Goal: Task Accomplishment & Management: Manage account settings

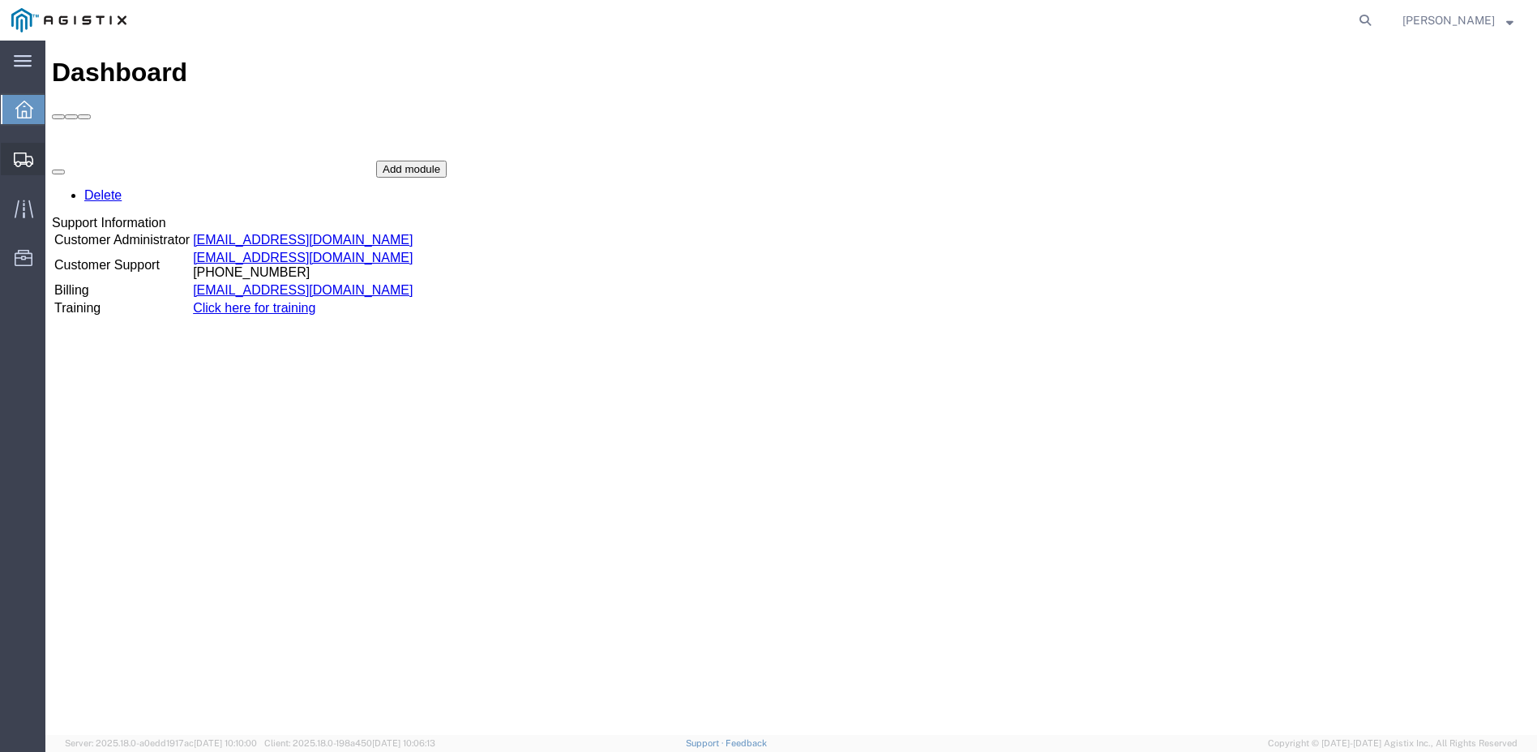
click at [0, 0] on span "Shipment Manager" at bounding box center [0, 0] width 0 height 0
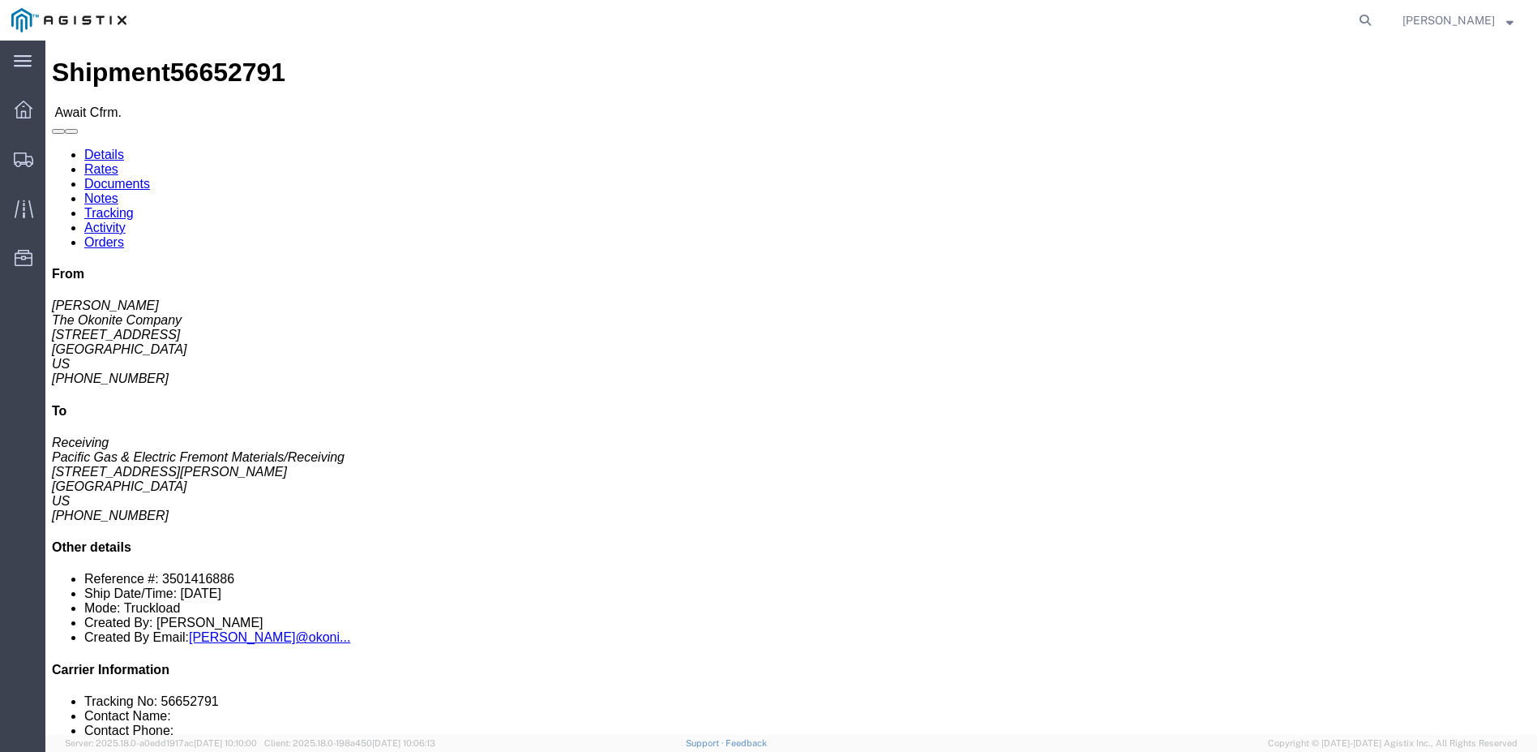
click link "Confirm"
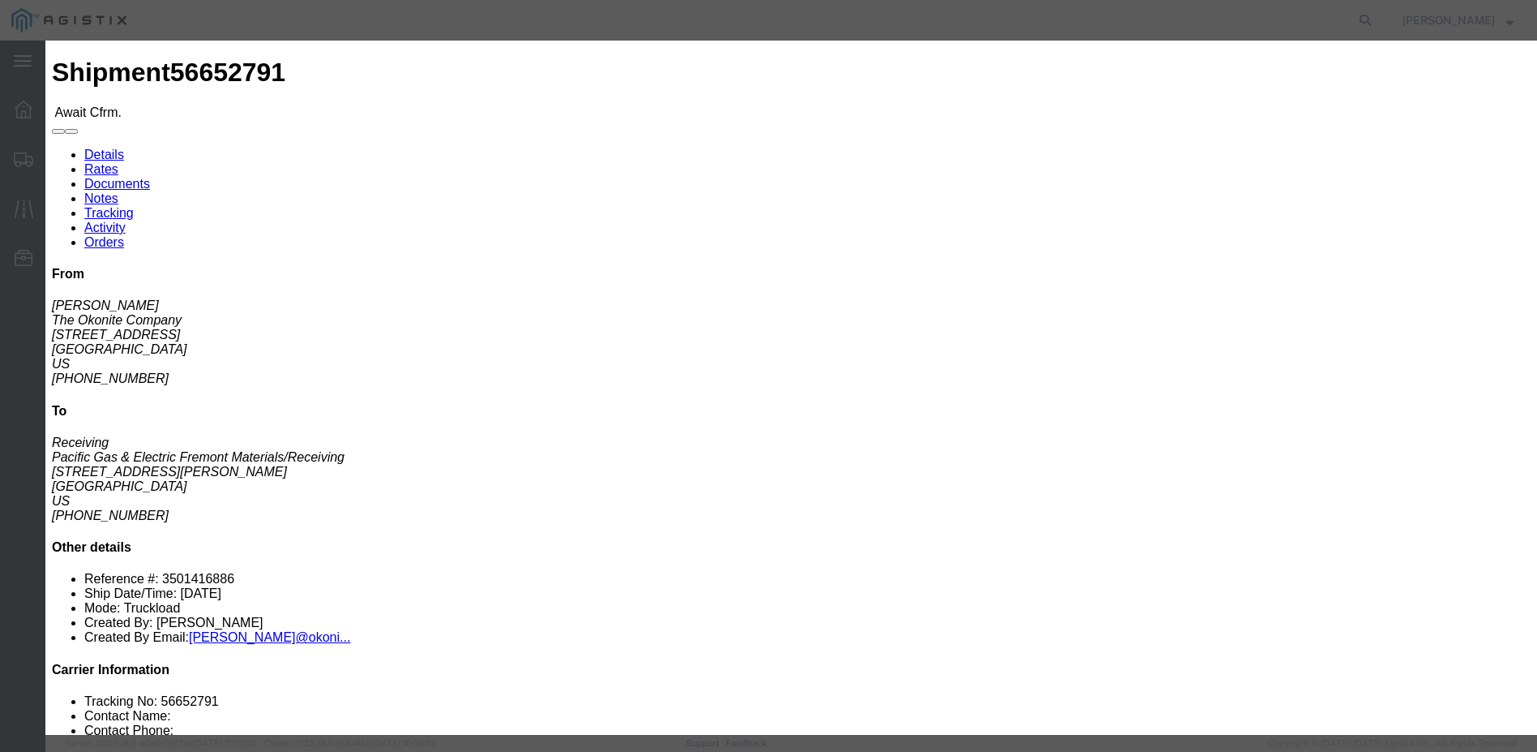
click input "text"
type input "5-33339"
click input "text"
type input "[PERSON_NAME]"
type input "12098359190"
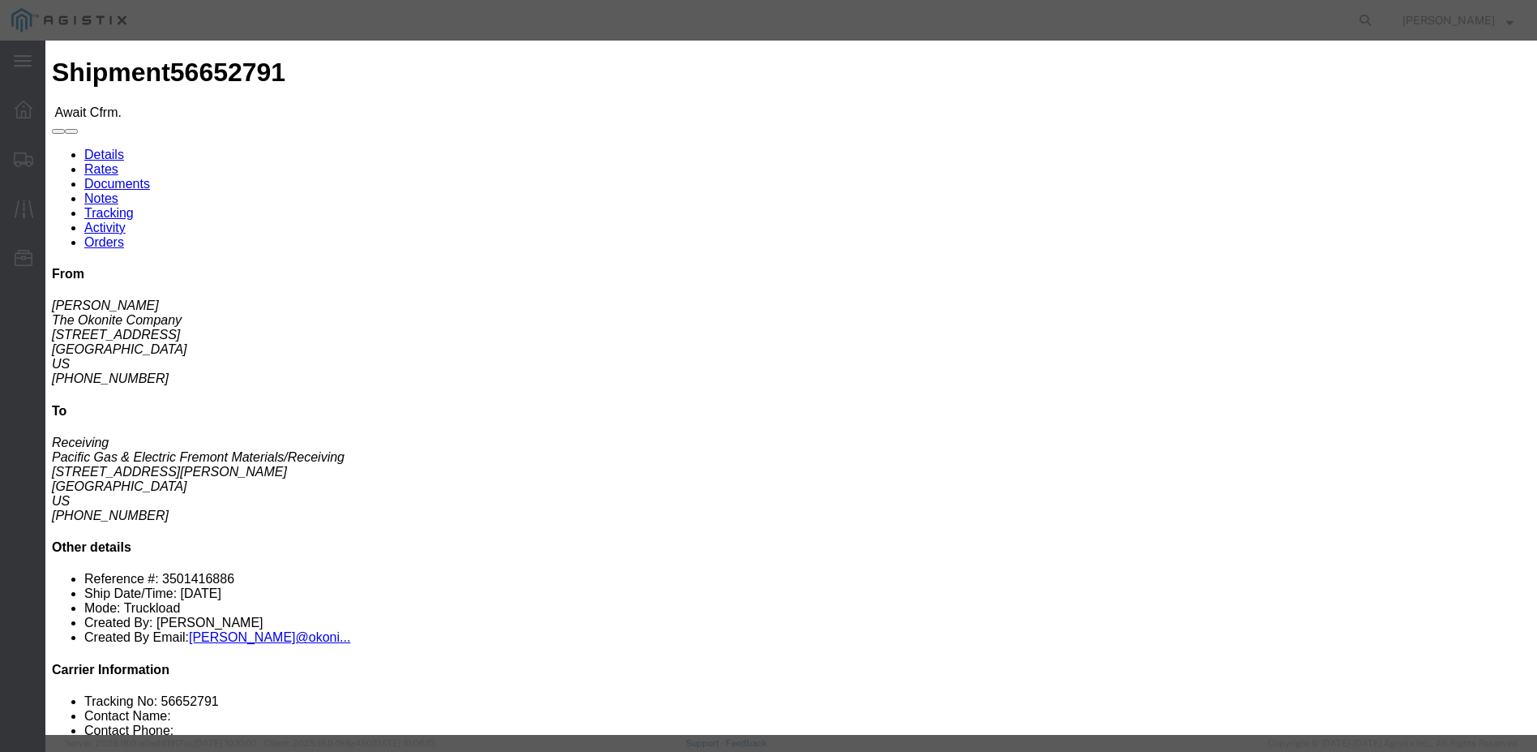
click div "Confirmation Details Use my profile Bill of Lading Number 5-33339 Person Monito…"
click input "[DATE]"
click th
click td "2"
type input "[DATE]"
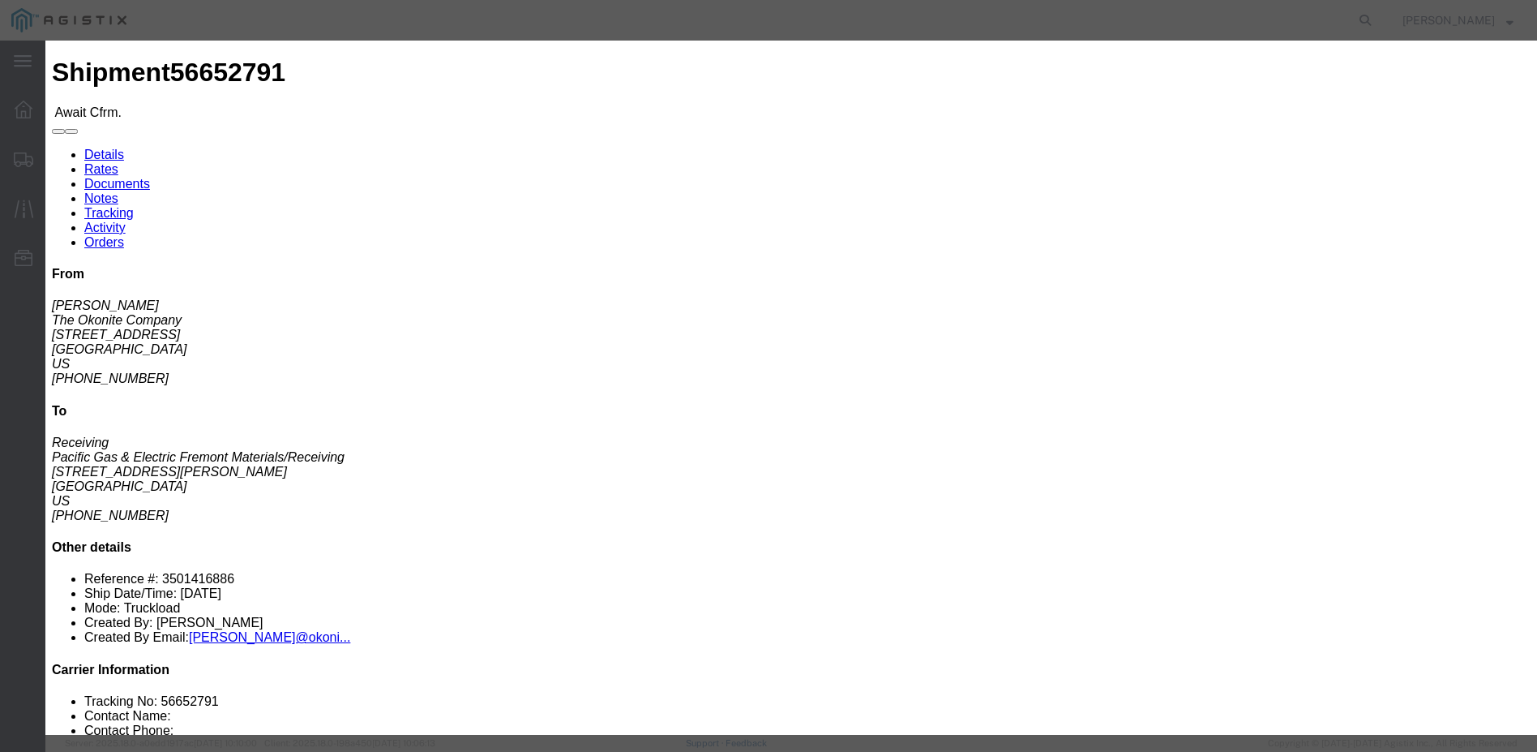
click select "Select Attempted Pick-Up Delivery Dock Closed Trailer Dropped Delivered Pick-Up…"
select select "DELIVRED"
click select "Select Attempted Pick-Up Delivery Dock Closed Trailer Dropped Delivered Pick-Up…"
click button "Submit"
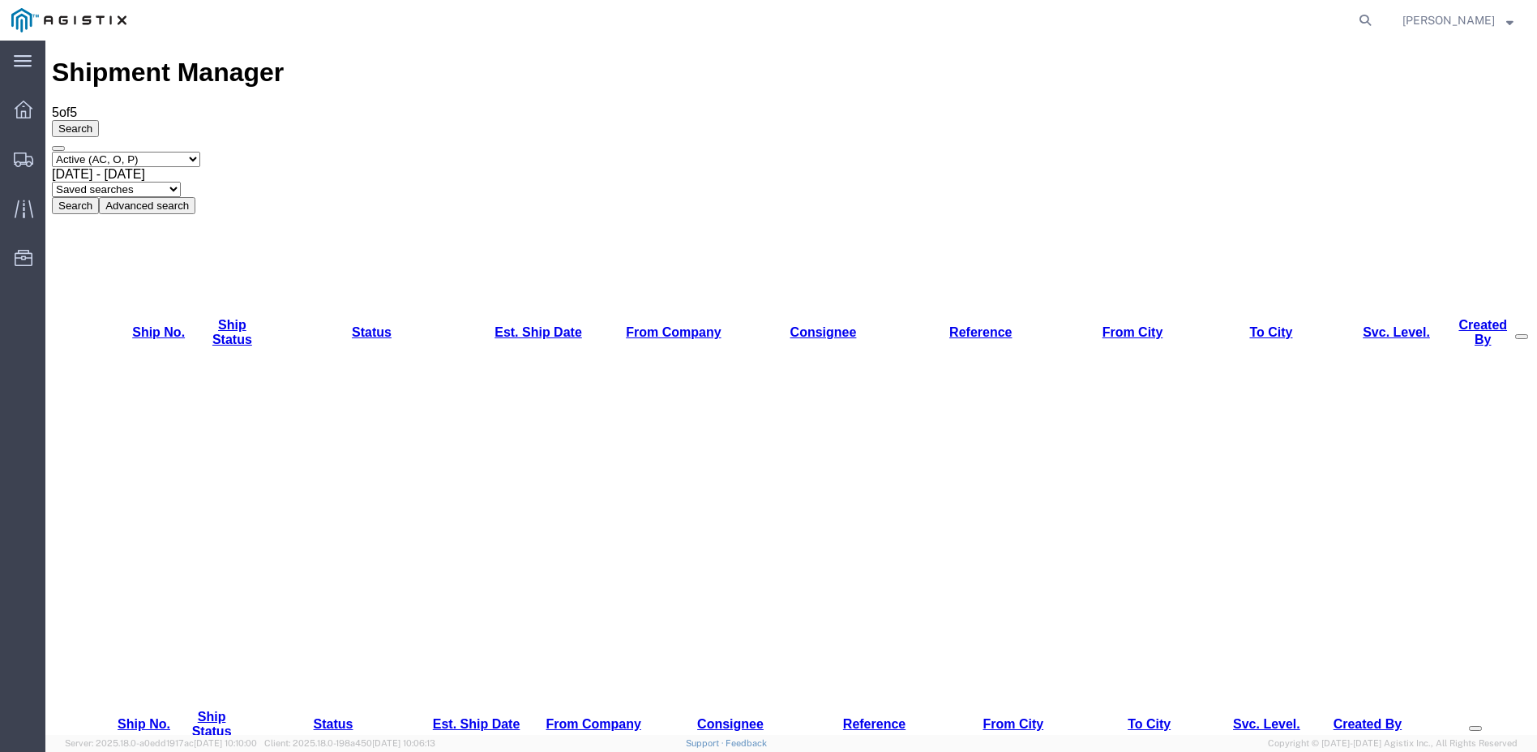
click at [45, 41] on div at bounding box center [45, 41] width 0 height 0
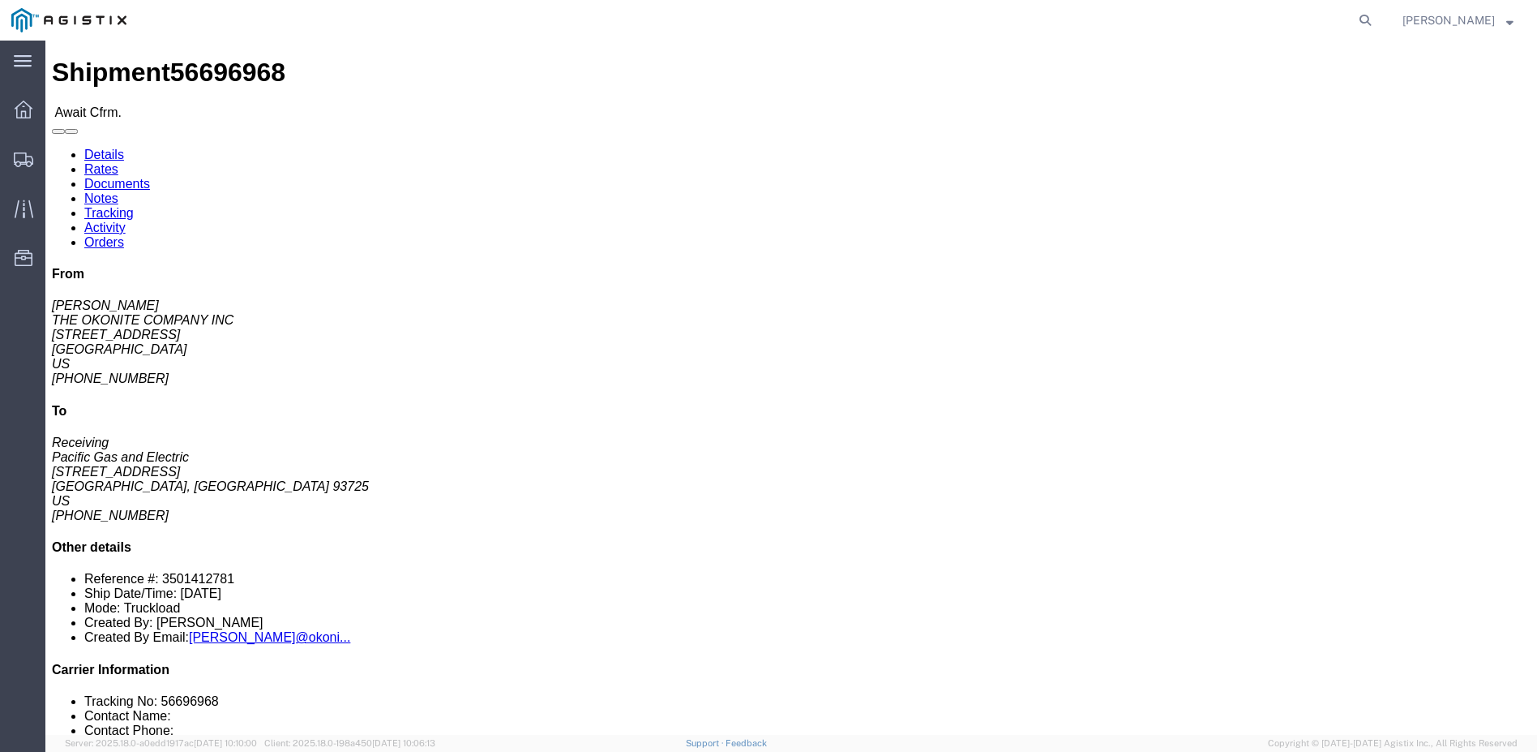
click link "Confirm"
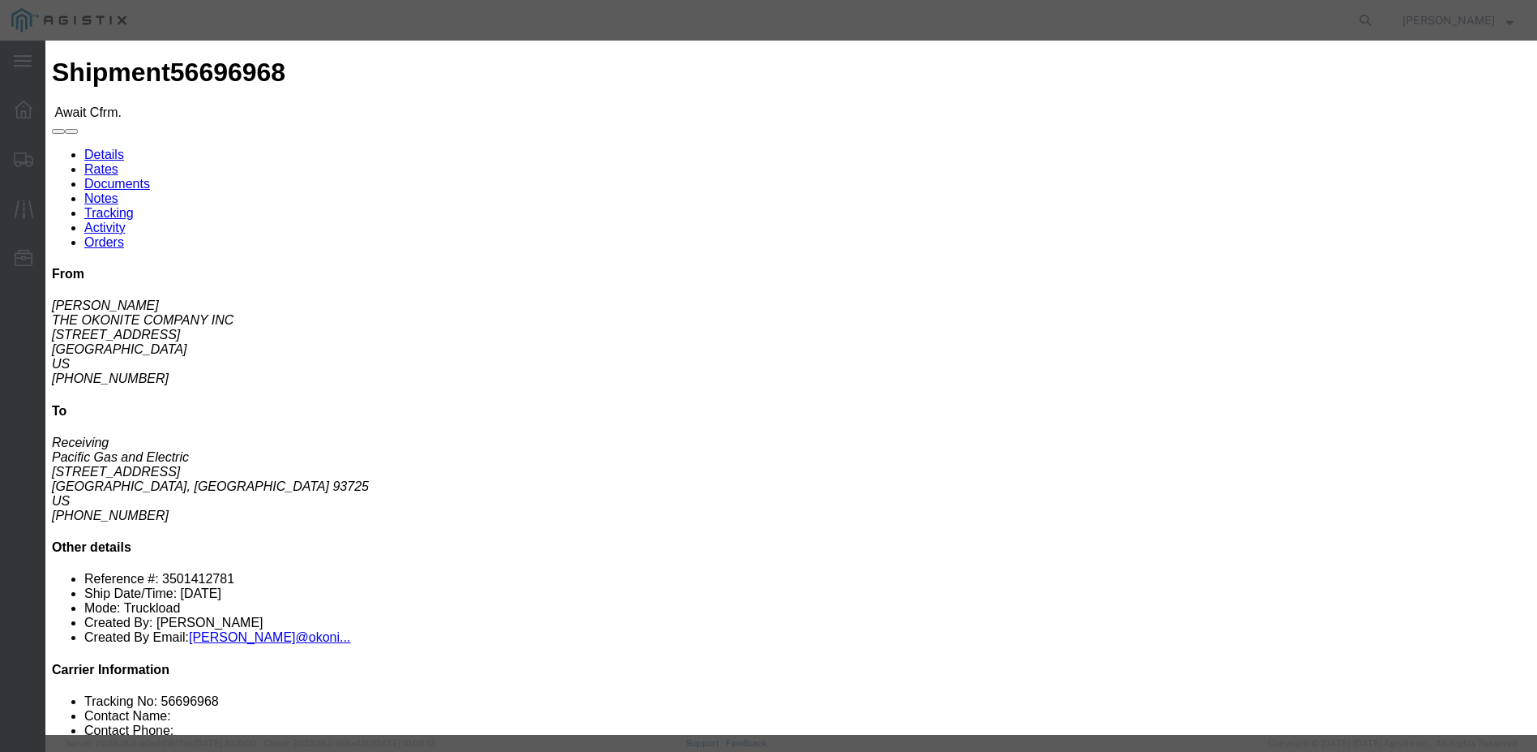
click input "text"
type input "5-33379"
click input "text"
type input "[PERSON_NAME]"
type input "12098359190"
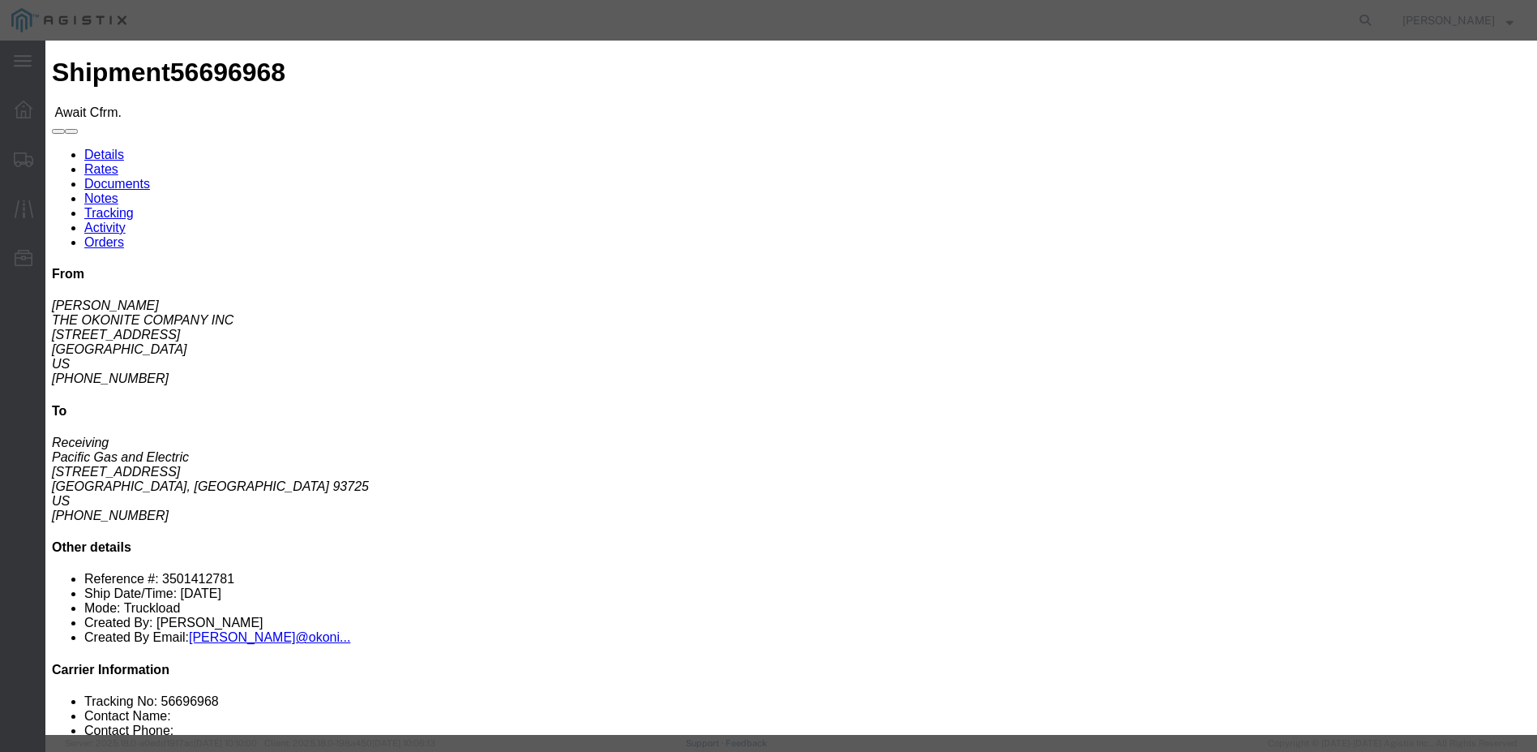
type input "[DATE]"
click div "Confirmation Details Use my profile Bill of Lading Number 5-33379 Person Monito…"
click select "Select Attempted Pick-Up Delivery Dock Closed Trailer Dropped Delivered Pick-Up…"
select select "DELIVRED"
click select "Select Attempted Pick-Up Delivery Dock Closed Trailer Dropped Delivered Pick-Up…"
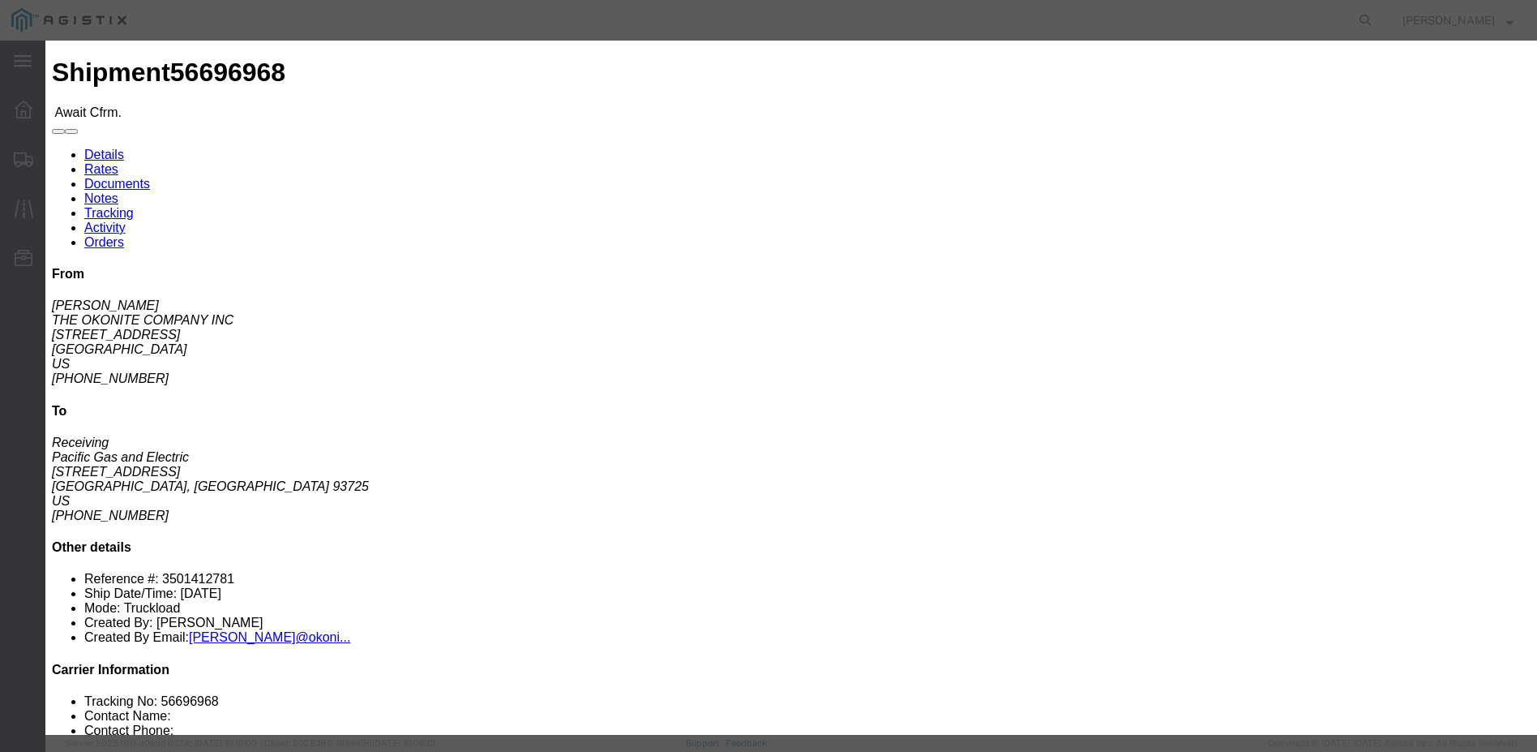
click button "Submit"
click input "[DATE]"
click td "3"
type input "[DATE]"
click button "Submit"
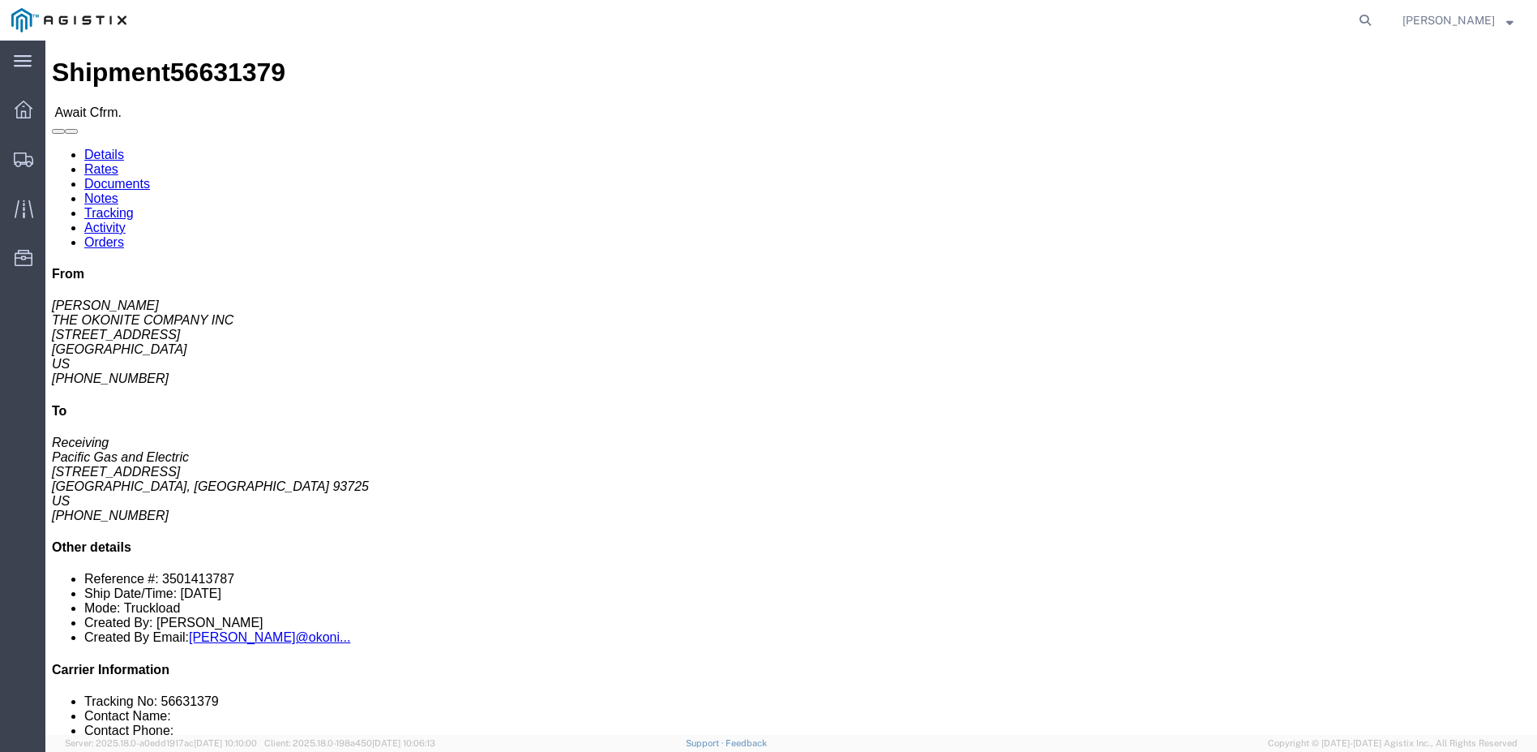
click link "Confirm"
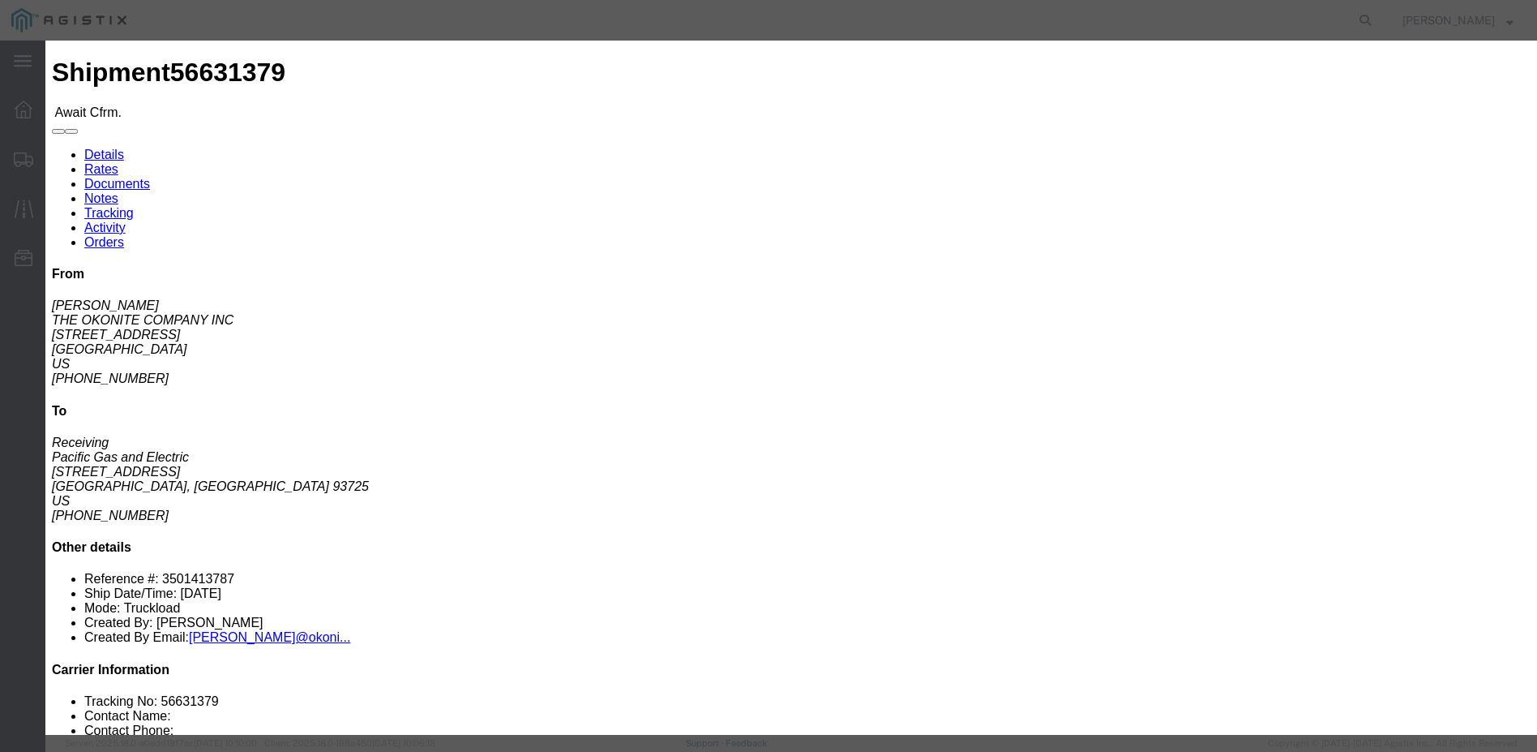
click input "text"
type input "5-33318"
click fieldset "Confirmation Details Use my profile Bill of Lading Number 5-33318 Person Monito…"
click input "text"
type input "[PERSON_NAME]"
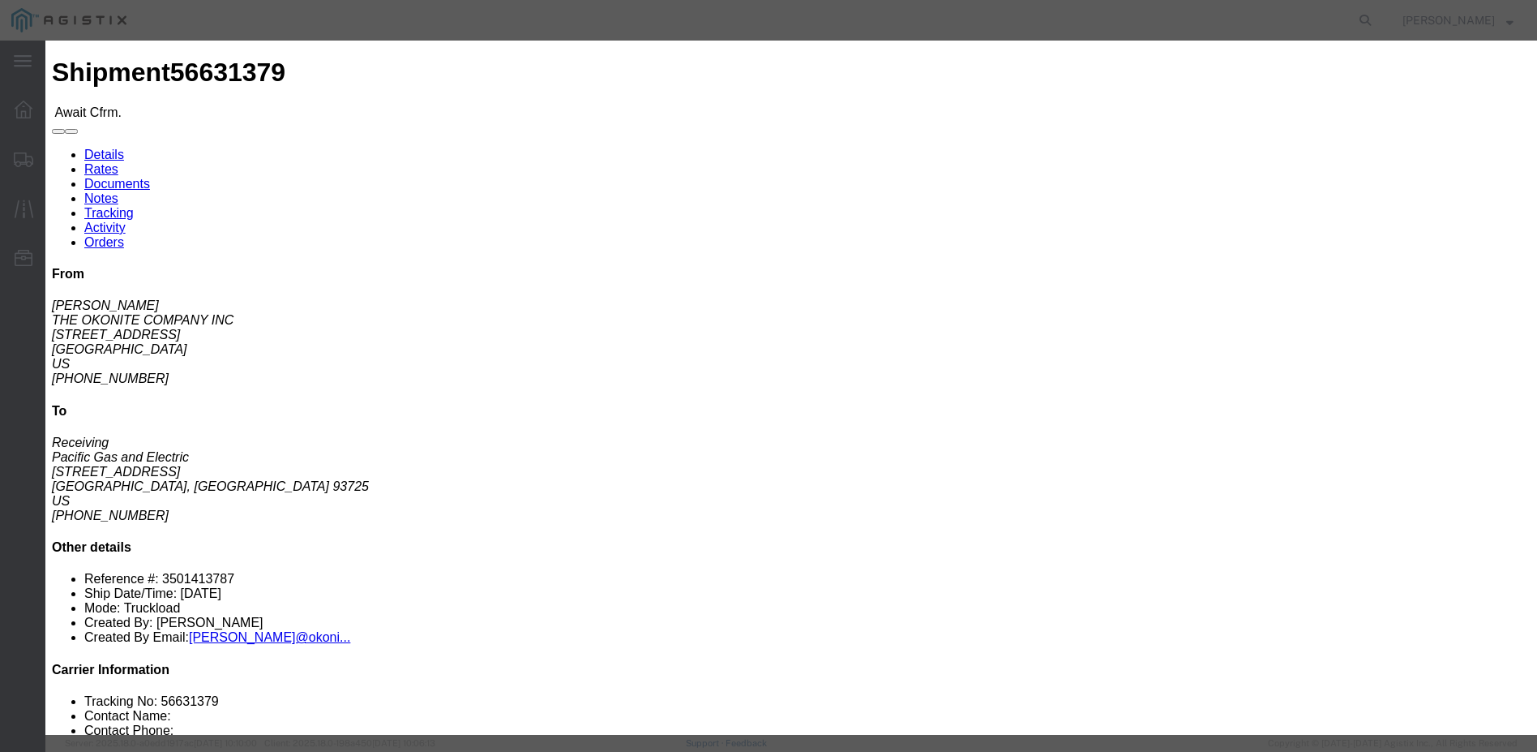
type input "12098359190"
click div
click select "Select Attempted Pick-Up Delivery Dock Closed Trailer Dropped Delivered Pick-Up…"
click input "[DATE]"
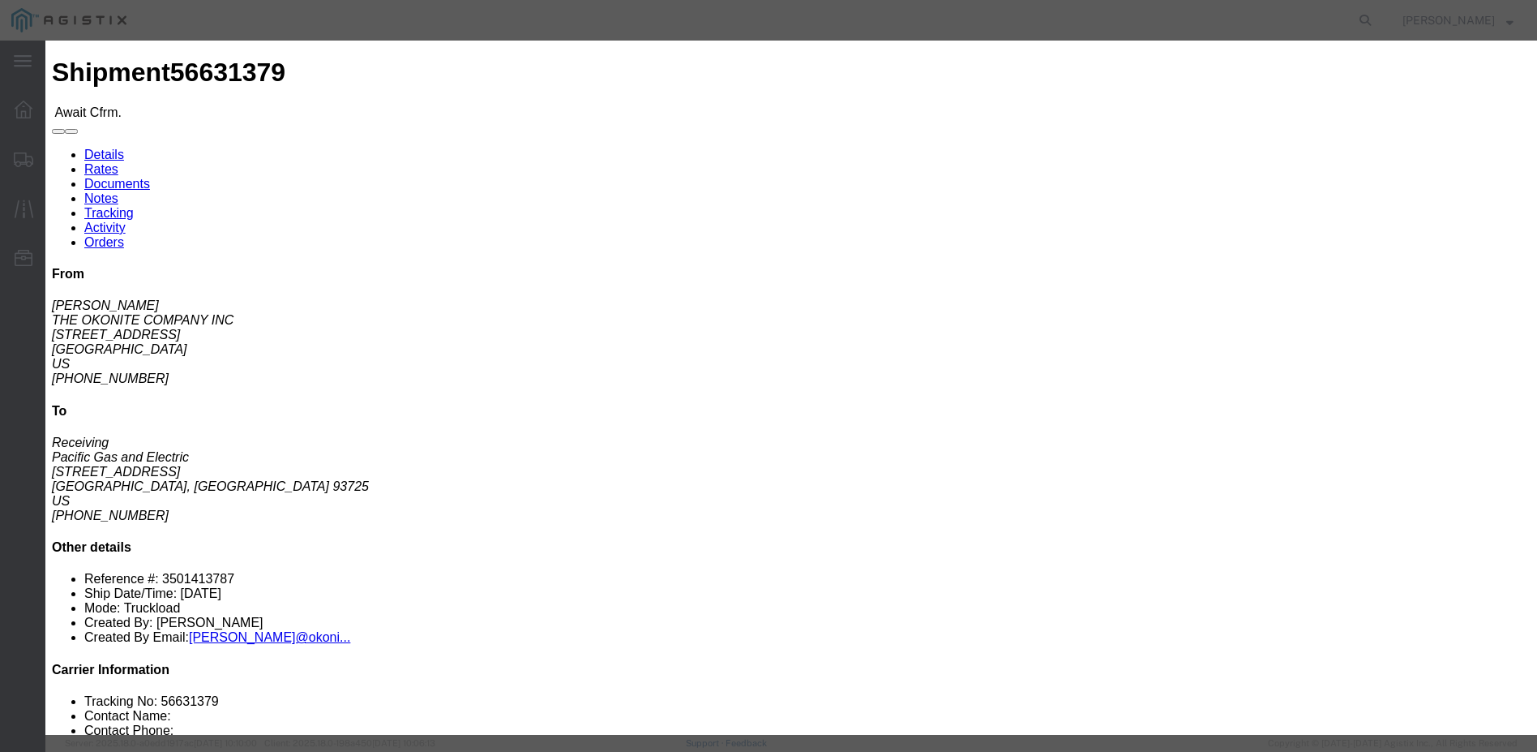
click td "4"
type input "[DATE]"
click select "Select Attempted Pick-Up Delivery Dock Closed Trailer Dropped Delivered Pick-Up…"
select select "DELIVRED"
click select "Select Attempted Pick-Up Delivery Dock Closed Trailer Dropped Delivered Pick-Up…"
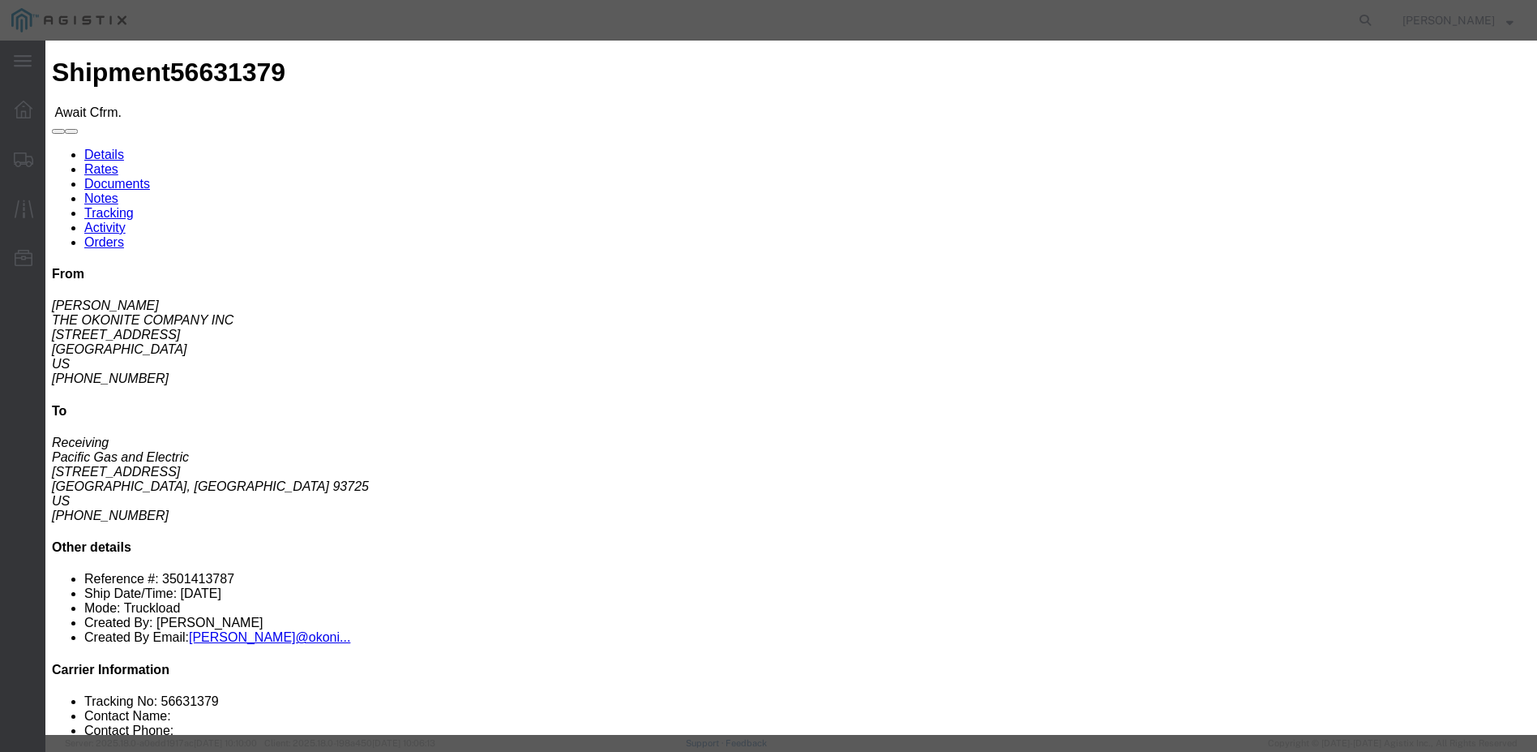
click button "Submit"
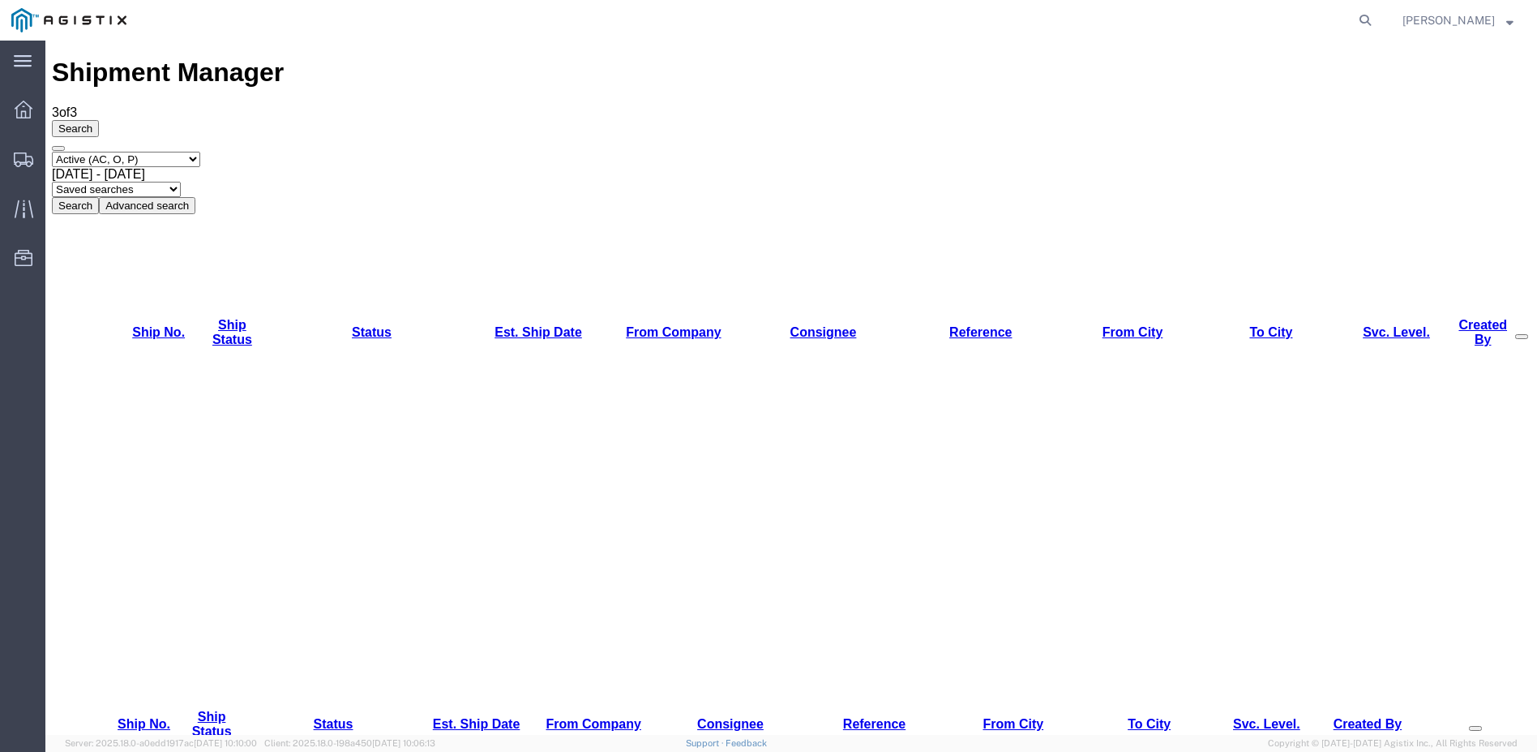
click at [1506, 21] on span "[PERSON_NAME]" at bounding box center [1458, 20] width 111 height 18
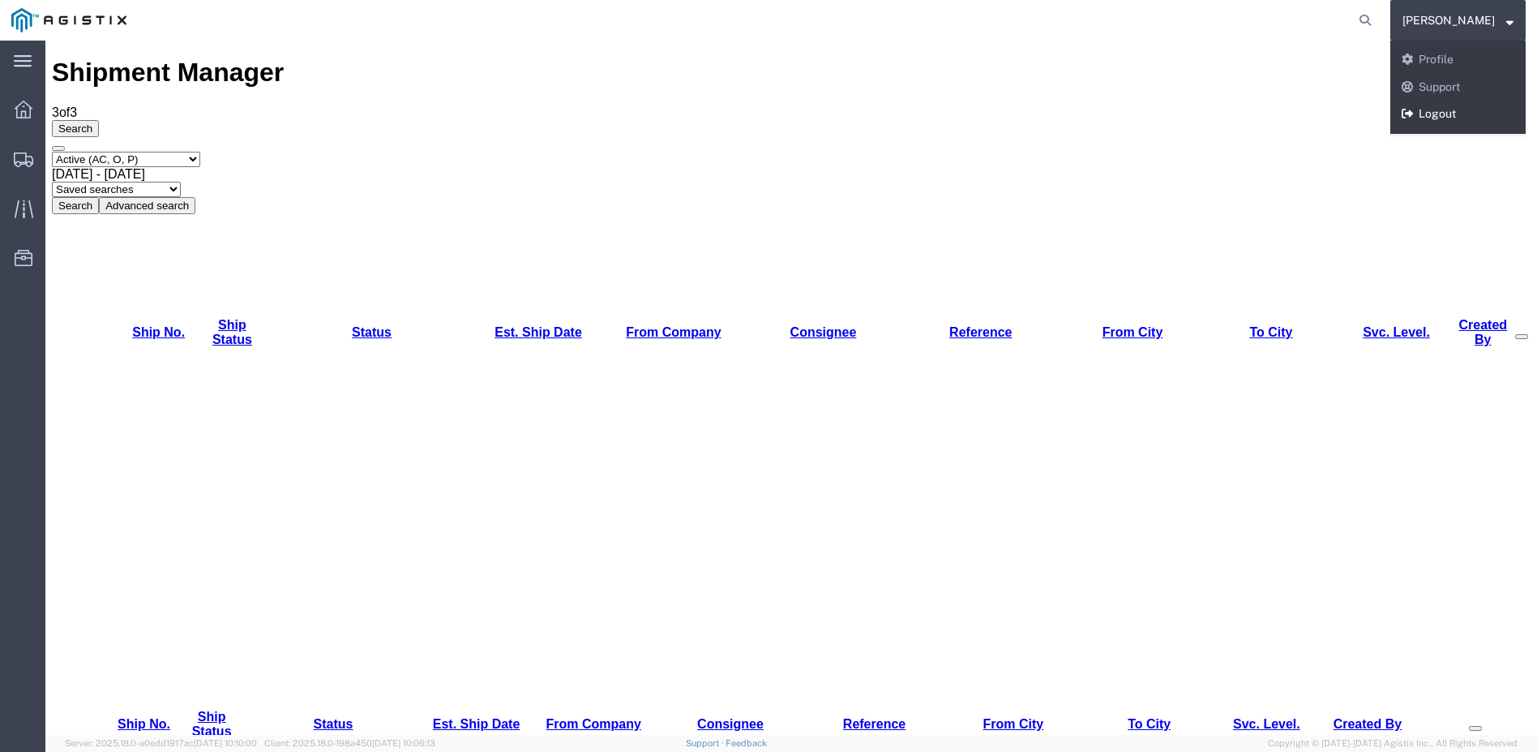
click at [1458, 114] on link "Logout" at bounding box center [1458, 115] width 135 height 28
